Goal: Check status: Check status

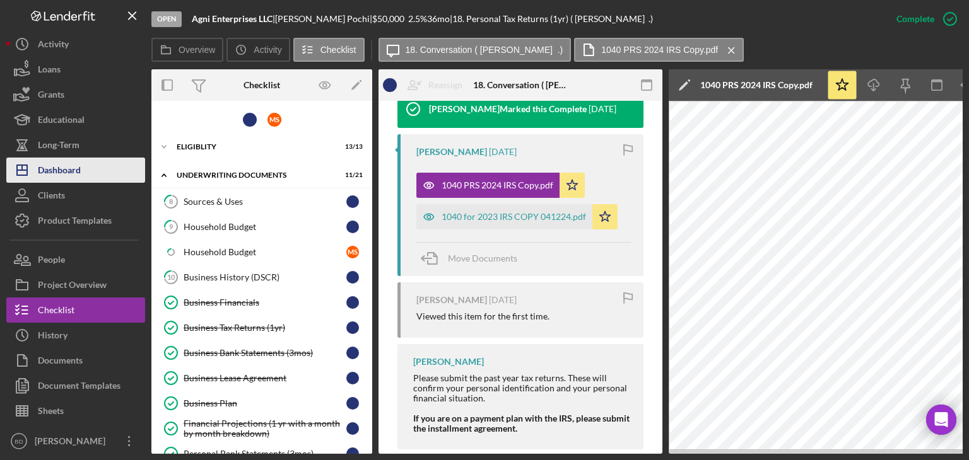
click at [93, 170] on button "Icon/Dashboard Dashboard" at bounding box center [75, 170] width 139 height 25
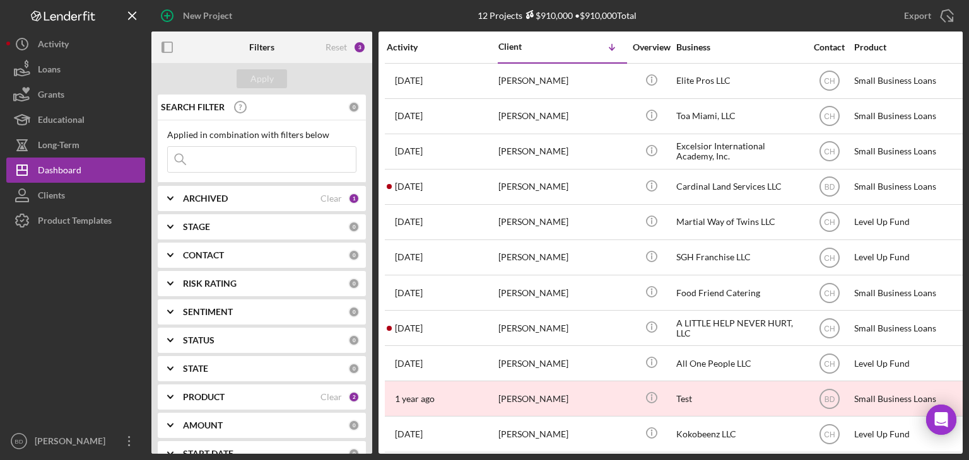
click at [211, 199] on b "ARCHIVED" at bounding box center [205, 199] width 45 height 10
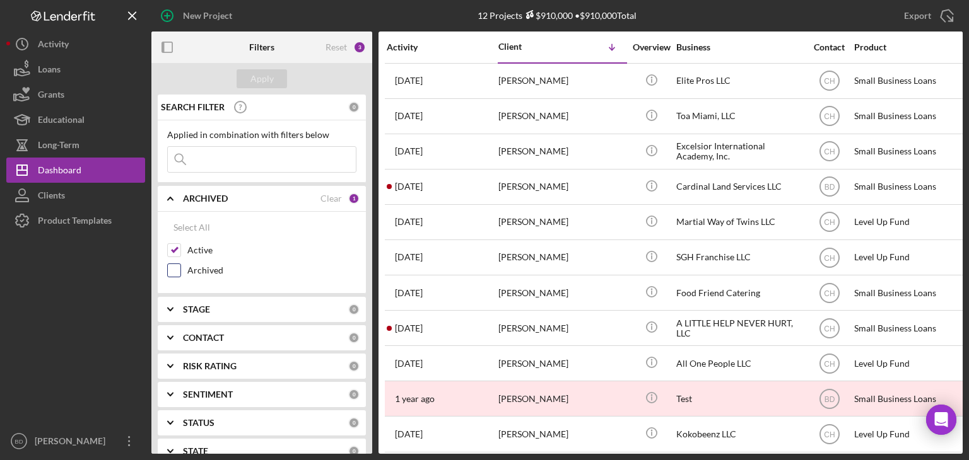
click at [174, 268] on input "Archived" at bounding box center [174, 270] width 13 height 13
checkbox input "true"
click at [253, 81] on div "Apply" at bounding box center [261, 78] width 23 height 19
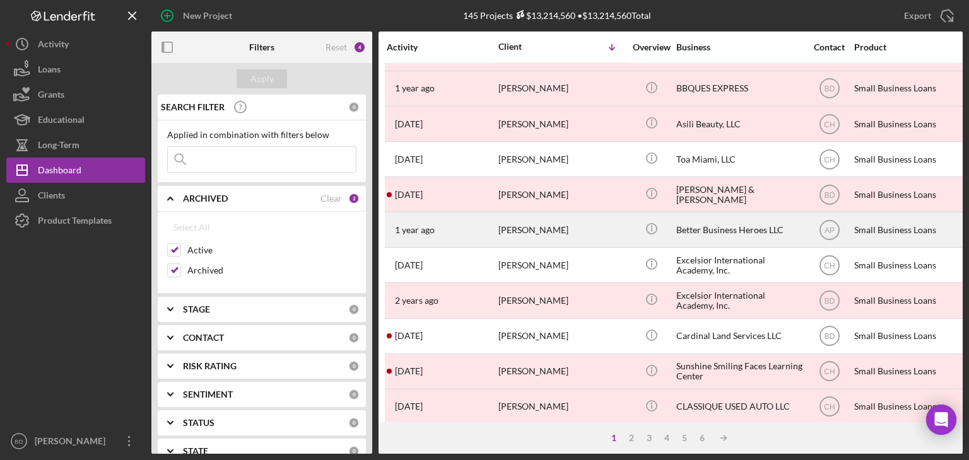
scroll to position [541, 0]
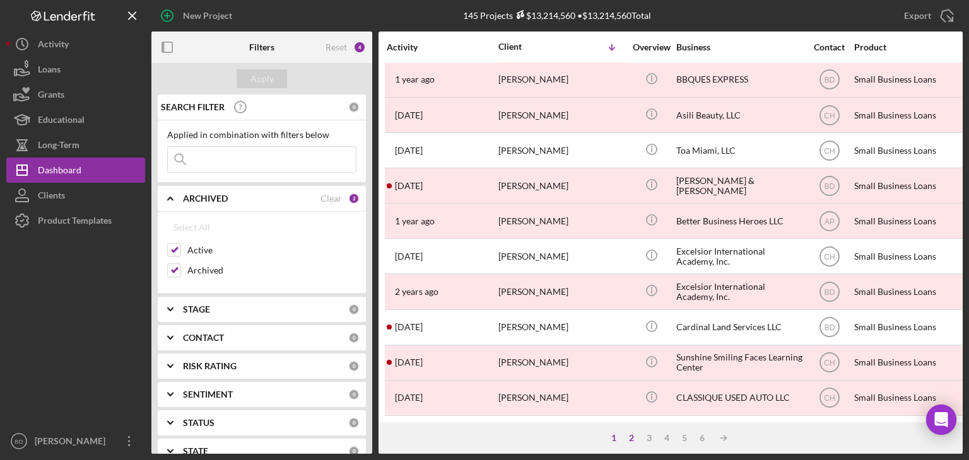
click at [631, 437] on div "2" at bounding box center [631, 438] width 18 height 10
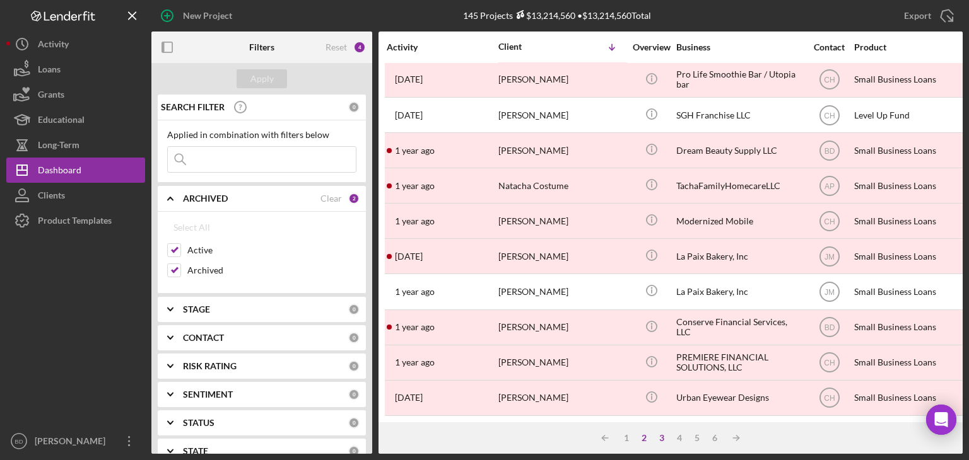
click at [662, 436] on div "3" at bounding box center [662, 438] width 18 height 10
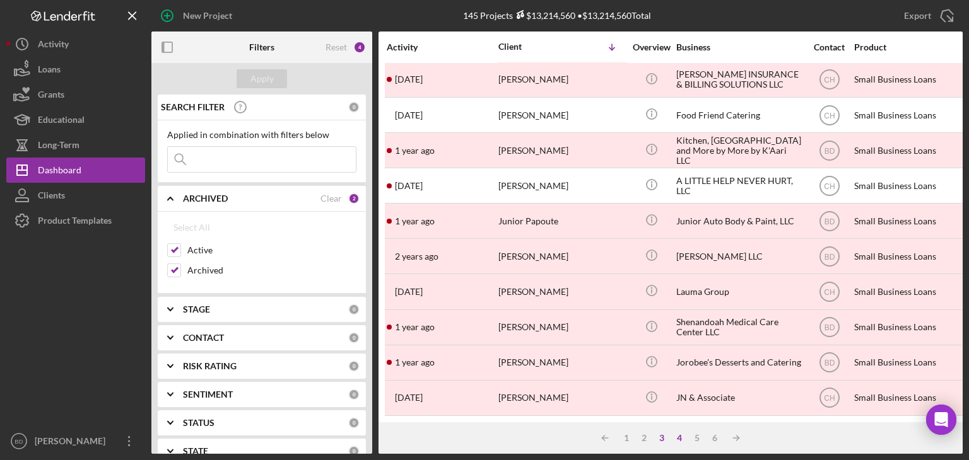
drag, startPoint x: 543, startPoint y: 276, endPoint x: 677, endPoint y: 435, distance: 208.2
click at [677, 435] on div "4" at bounding box center [679, 438] width 18 height 10
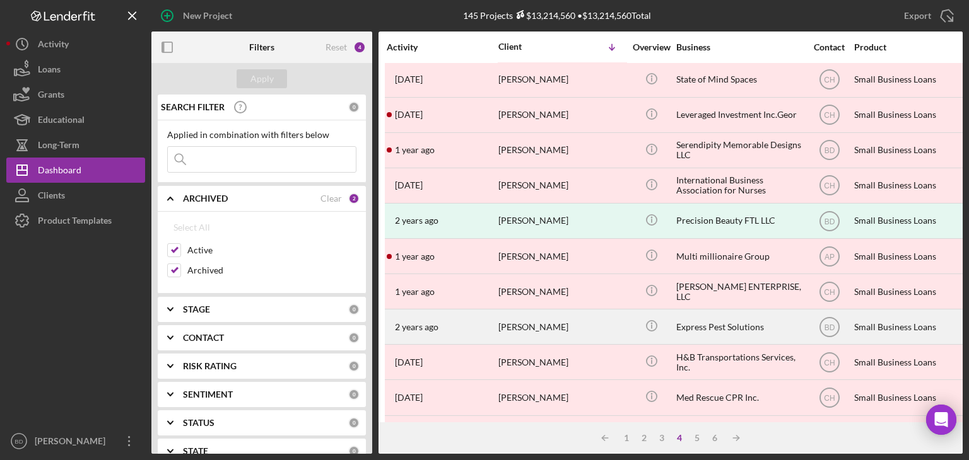
scroll to position [0, 0]
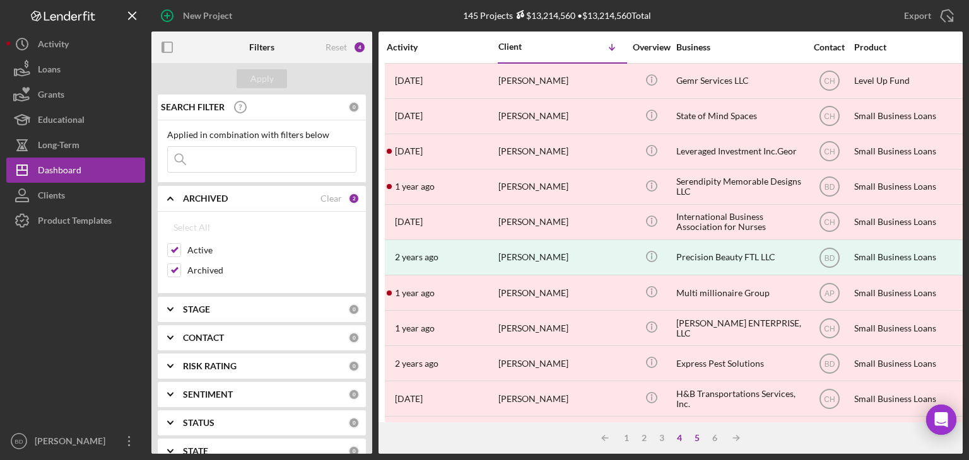
click at [696, 435] on div "5" at bounding box center [697, 438] width 18 height 10
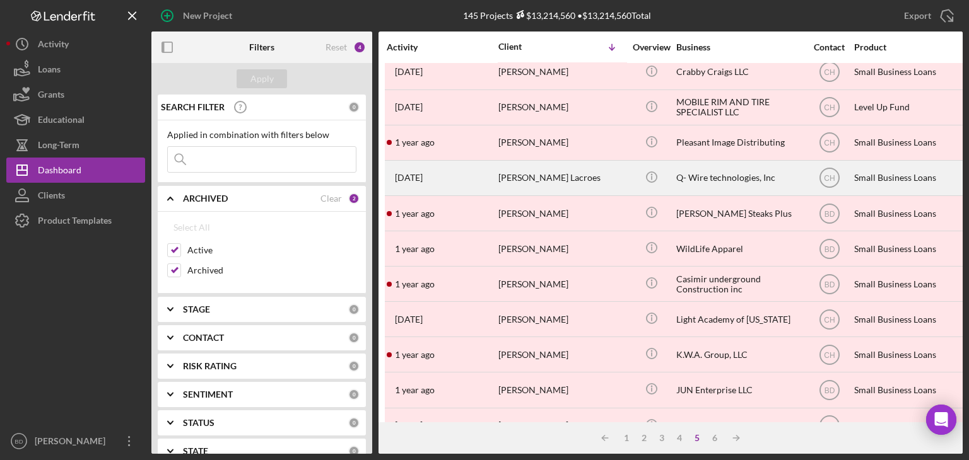
scroll to position [415, 0]
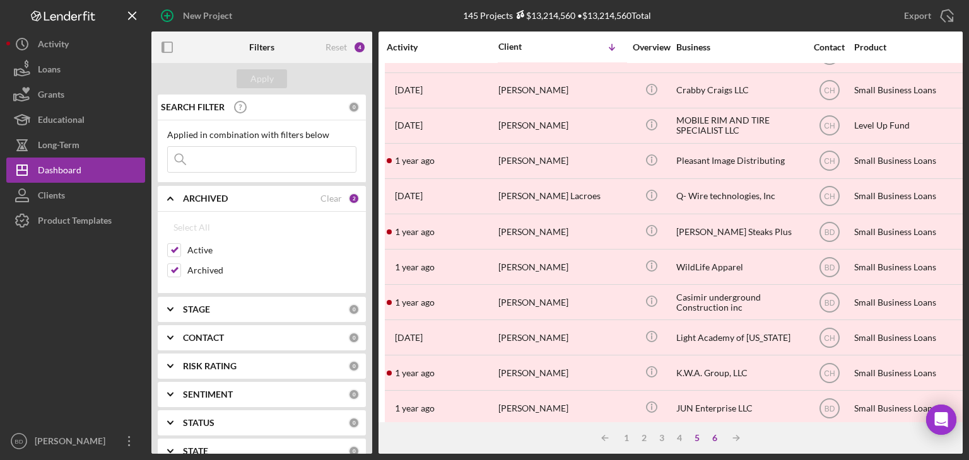
click at [715, 435] on div "6" at bounding box center [715, 438] width 18 height 10
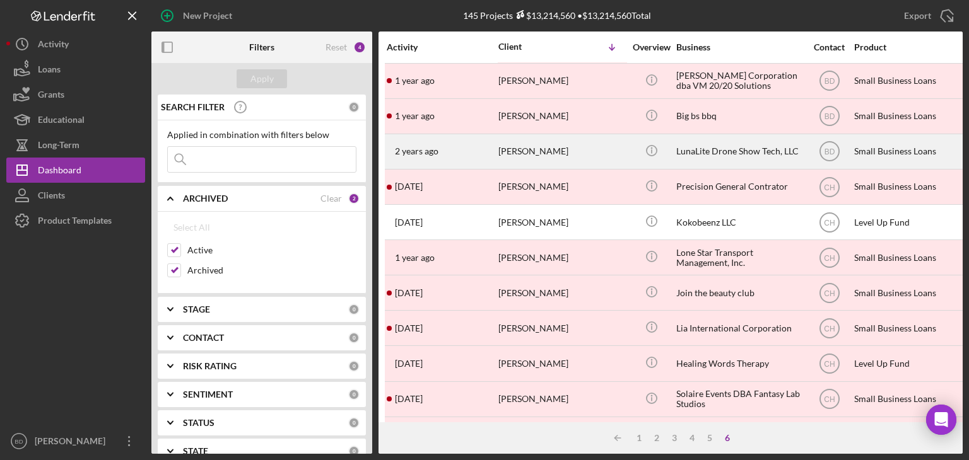
scroll to position [49, 0]
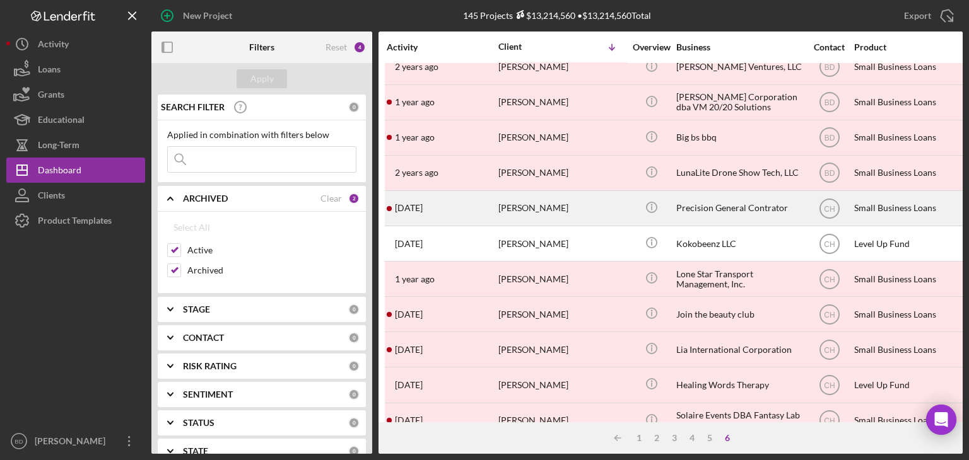
click at [573, 205] on div "[PERSON_NAME]" at bounding box center [561, 208] width 126 height 33
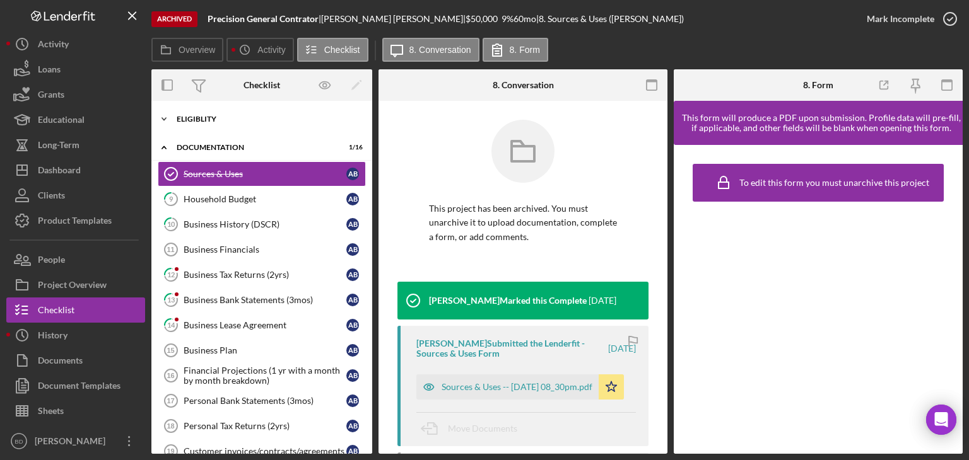
click at [232, 125] on div "Icon/Expander Eligiblity 7 / 8" at bounding box center [261, 119] width 221 height 25
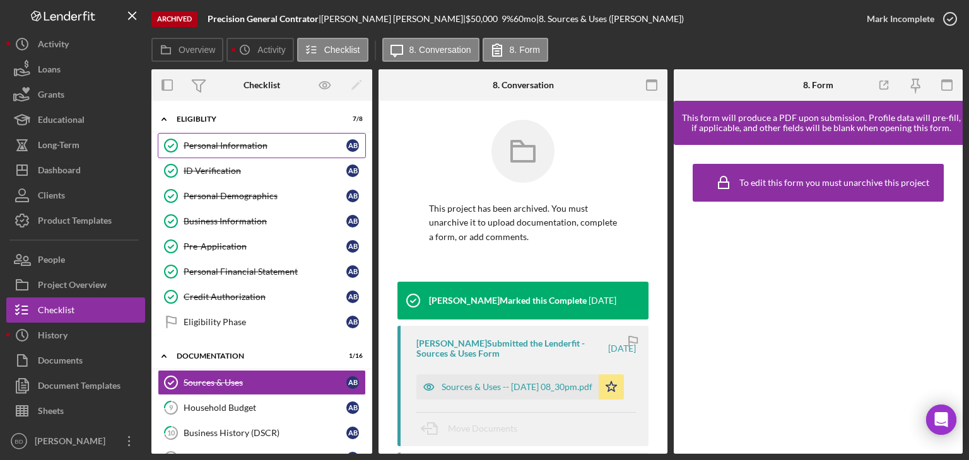
click at [231, 149] on div "Personal Information" at bounding box center [265, 146] width 163 height 10
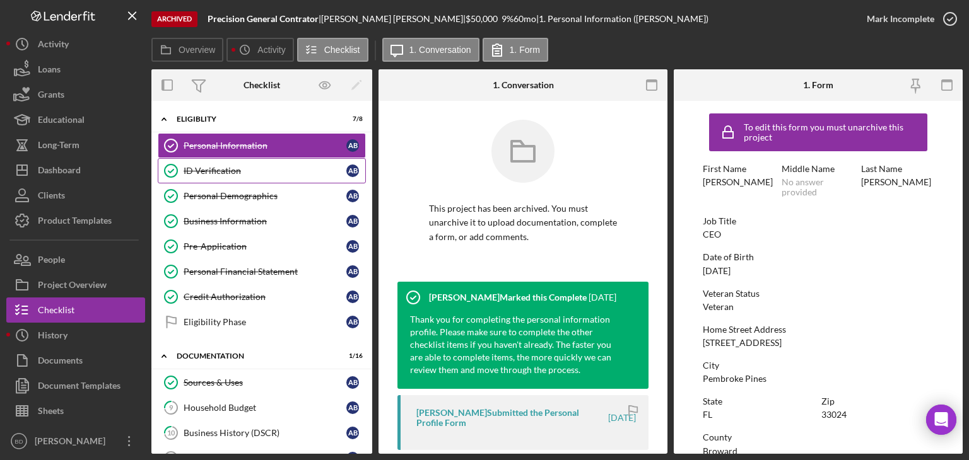
click at [227, 169] on div "ID Verification" at bounding box center [265, 171] width 163 height 10
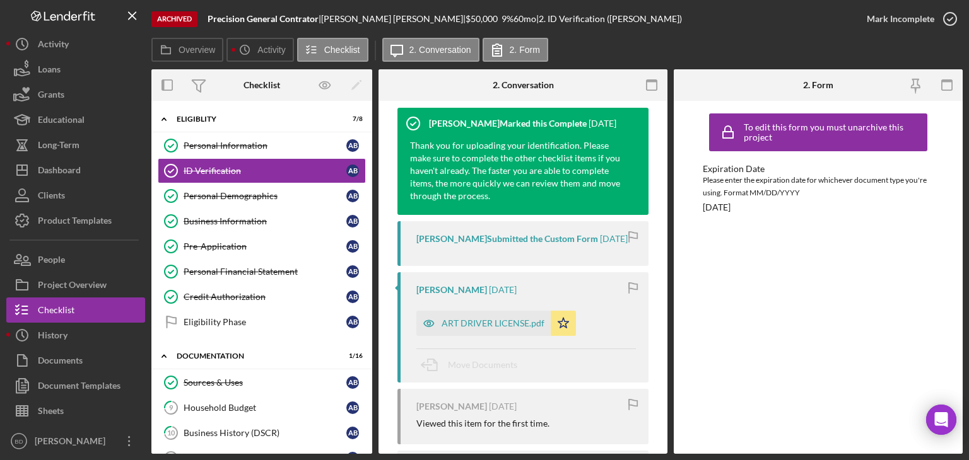
scroll to position [189, 0]
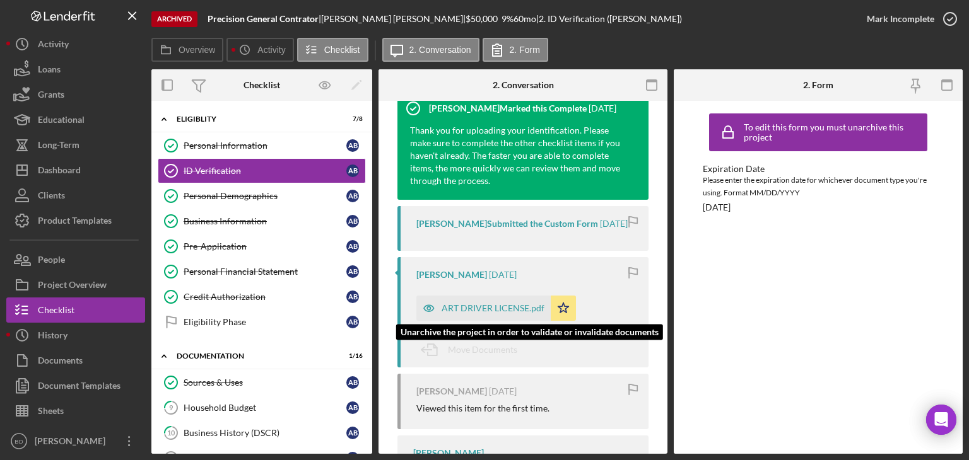
click at [427, 315] on icon "button" at bounding box center [428, 308] width 25 height 25
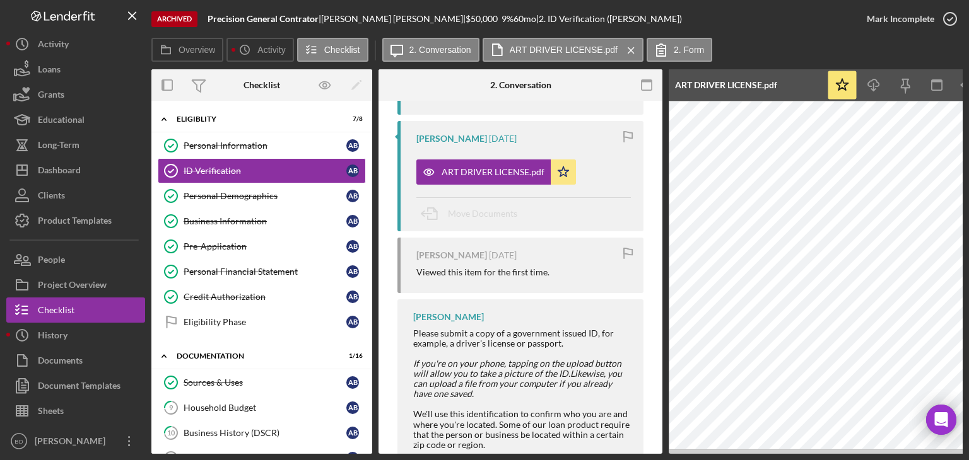
scroll to position [376, 0]
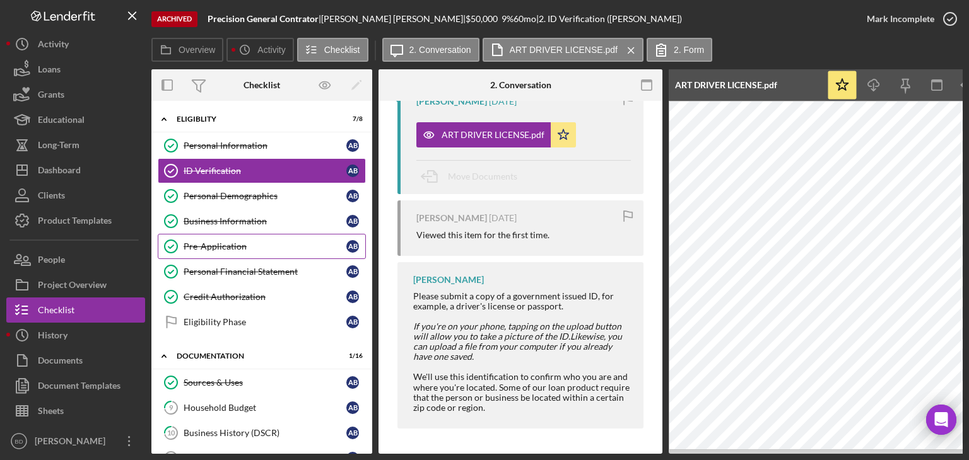
click at [214, 238] on link "Pre-Application Pre-Application A B" at bounding box center [262, 246] width 208 height 25
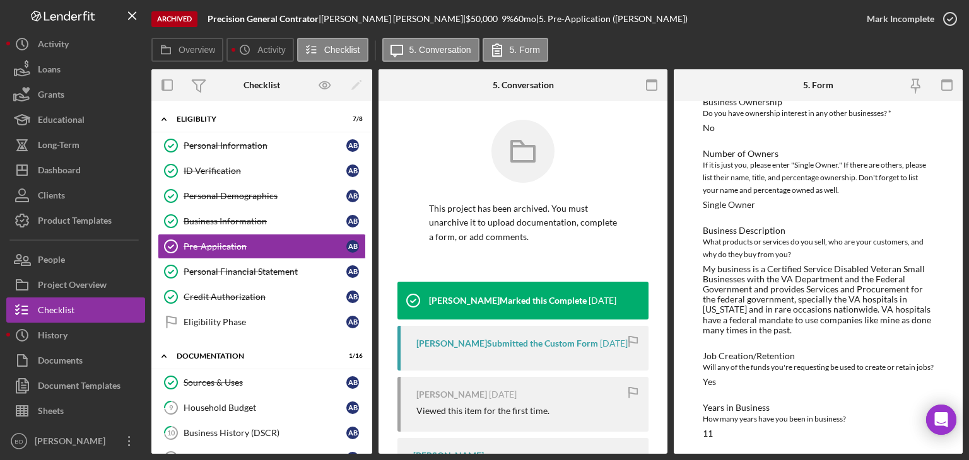
scroll to position [315, 0]
